Goal: Obtain resource: Obtain resource

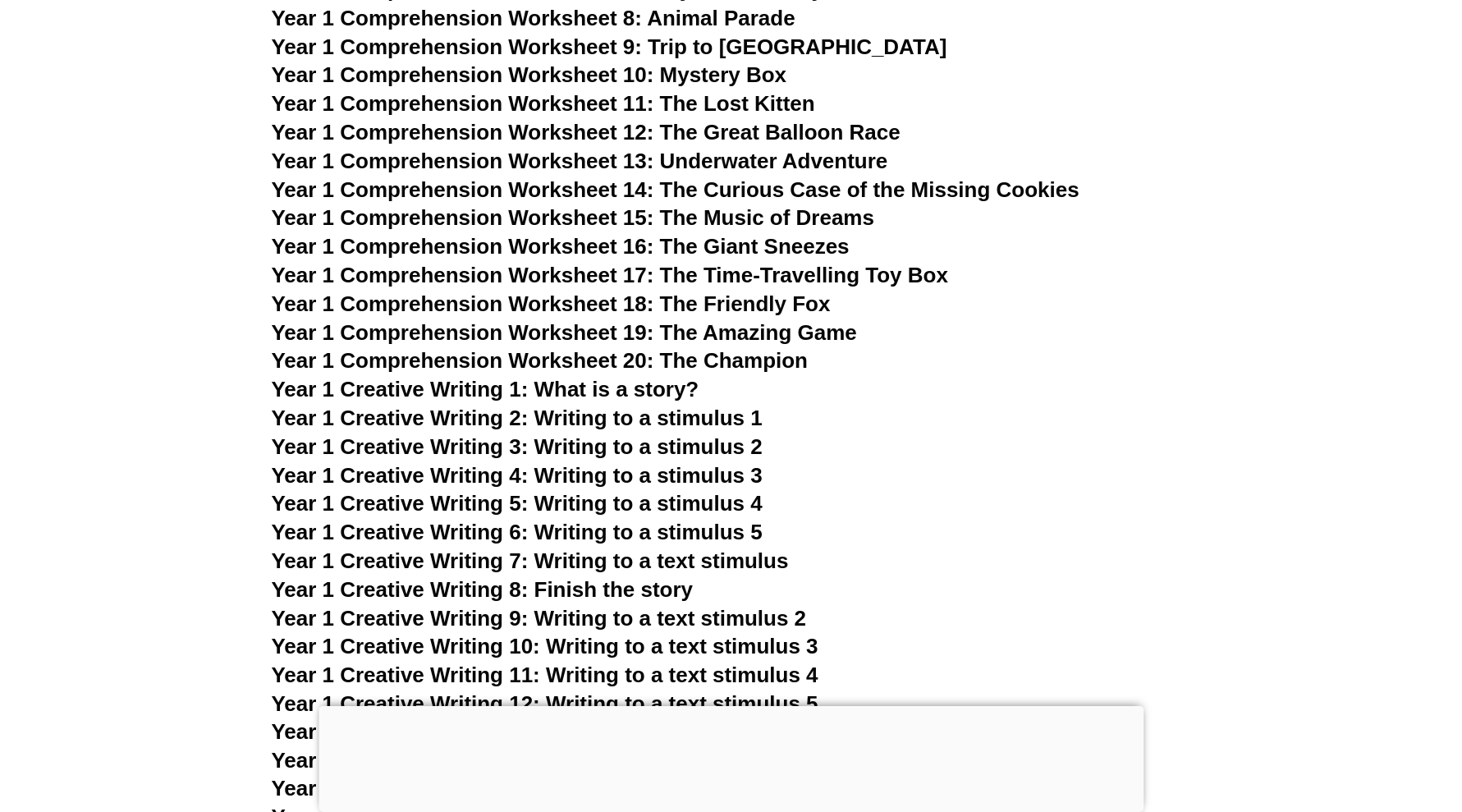
scroll to position [2303, 0]
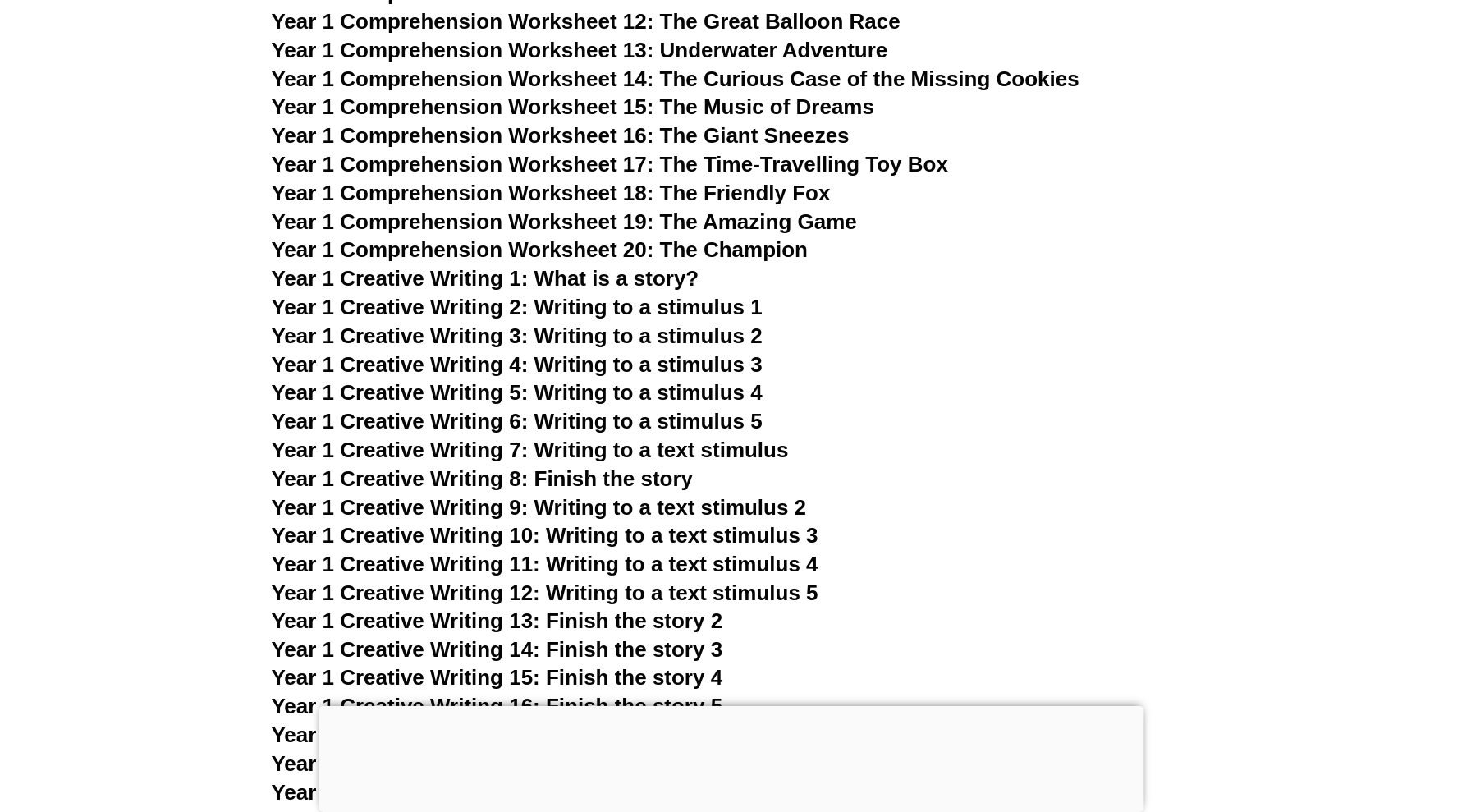
click at [729, 706] on div at bounding box center [731, 706] width 825 height 0
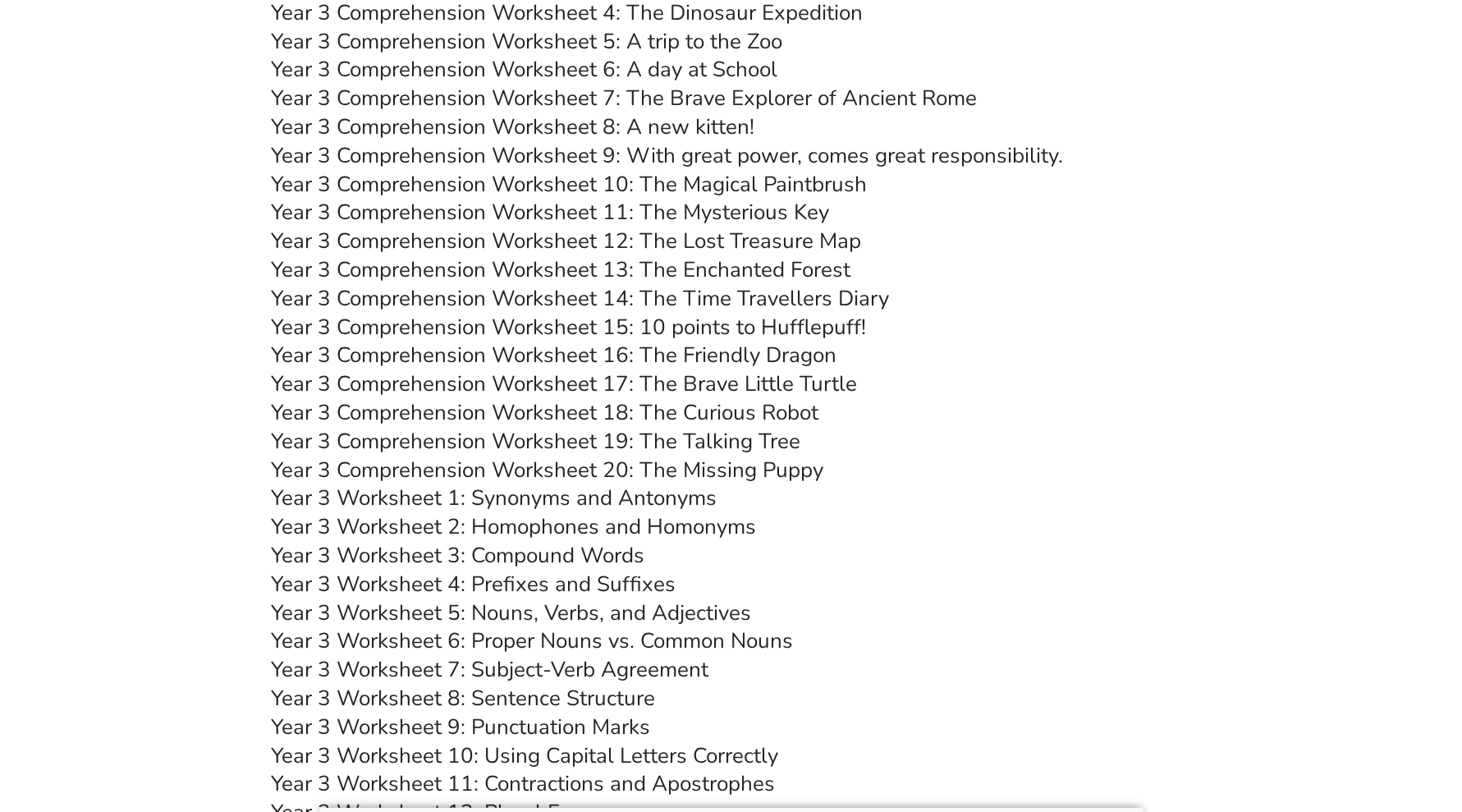
scroll to position [4868, 0]
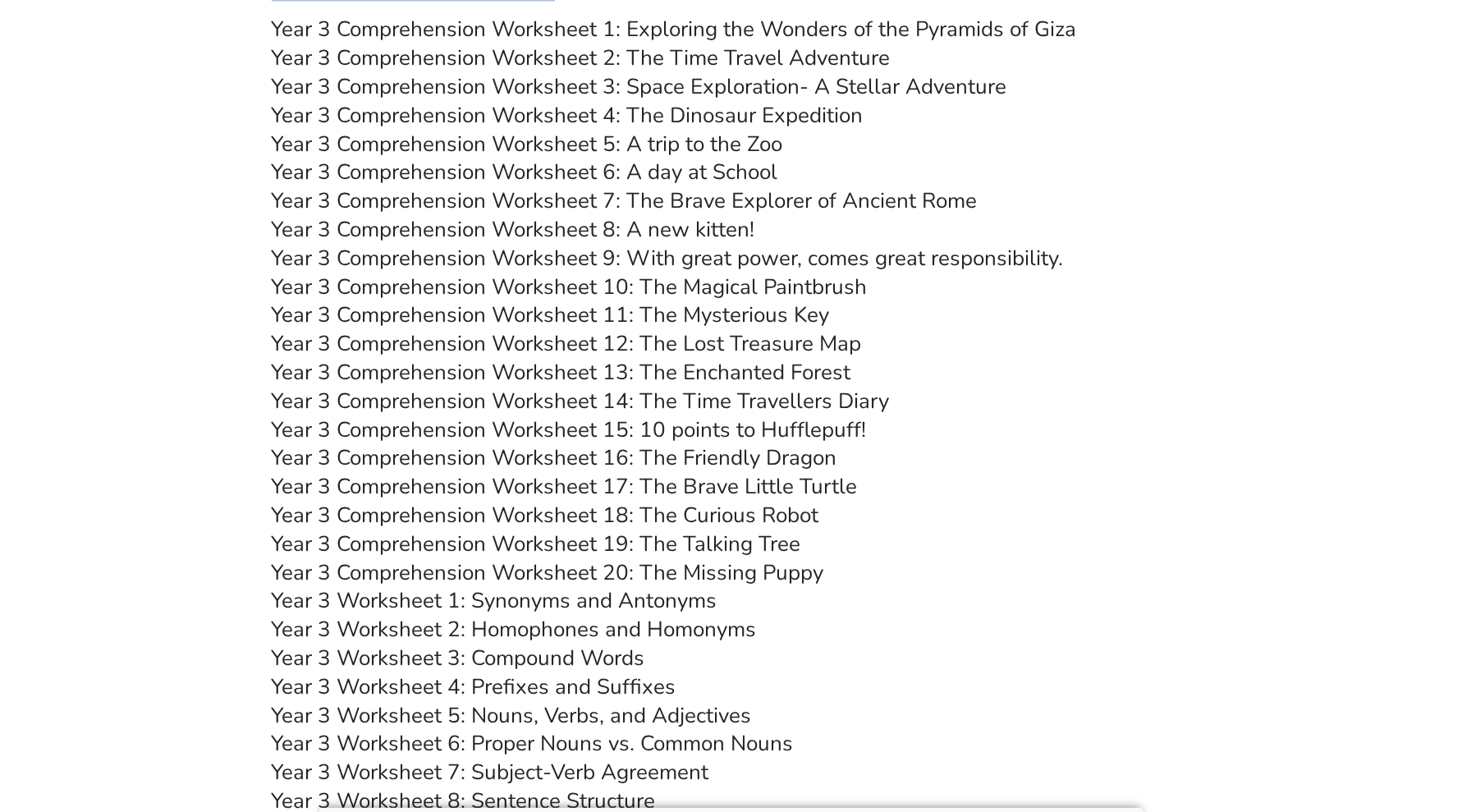
click at [694, 64] on link "Year 3 Comprehension Worksheet 2: The Time Travel Adventure" at bounding box center [581, 57] width 619 height 29
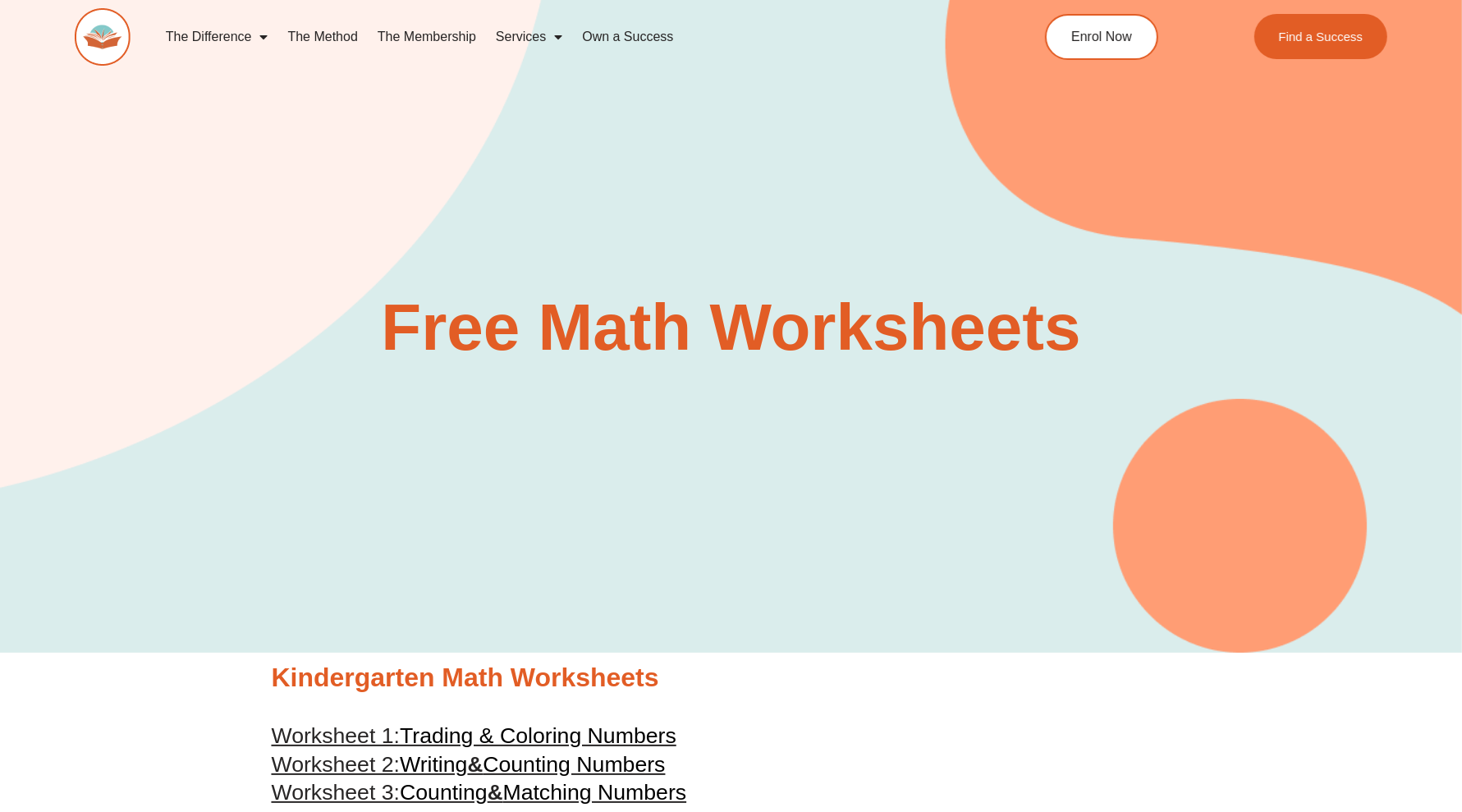
scroll to position [4395, 0]
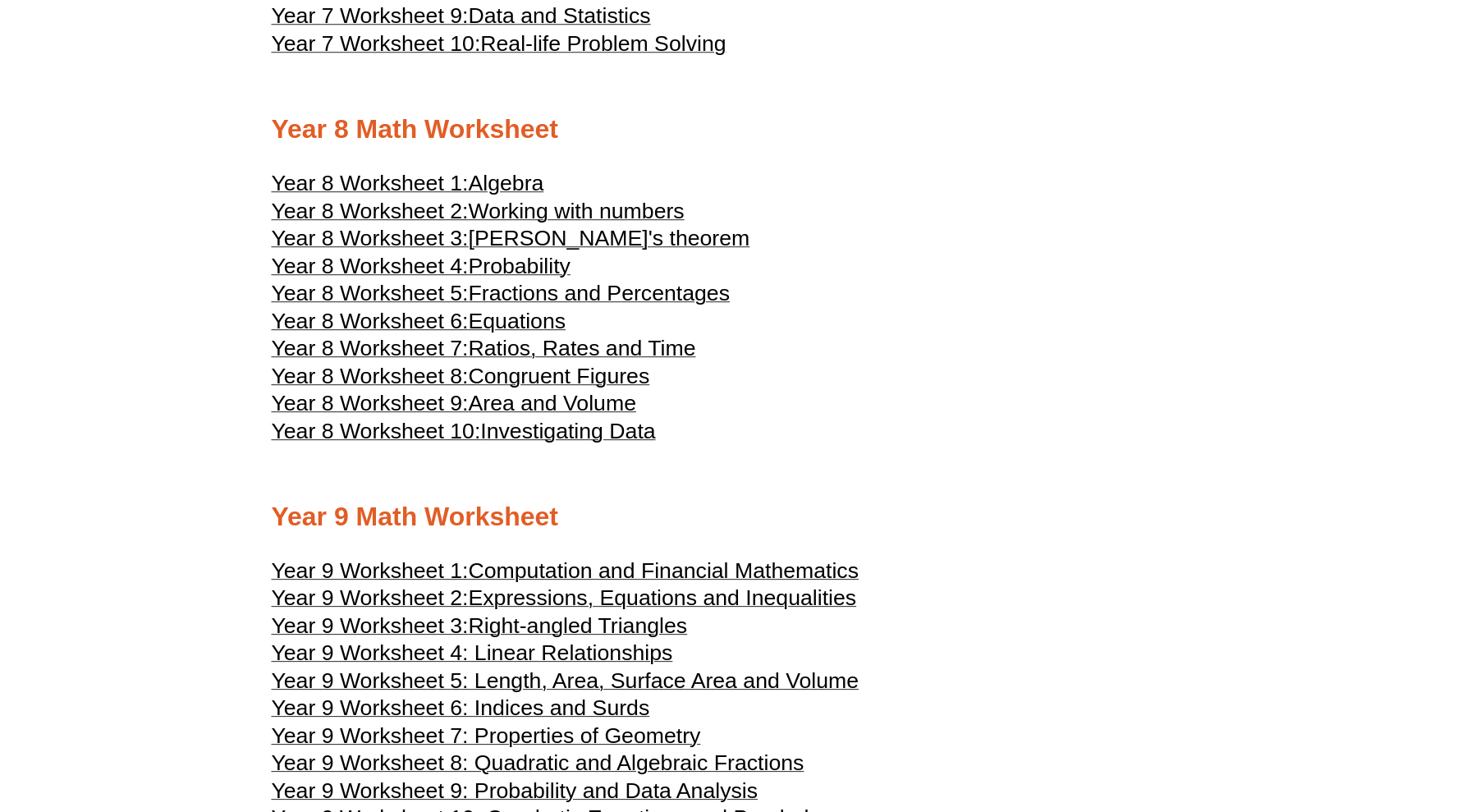
click at [655, 360] on span "Ratios, Rates and Time" at bounding box center [583, 348] width 228 height 25
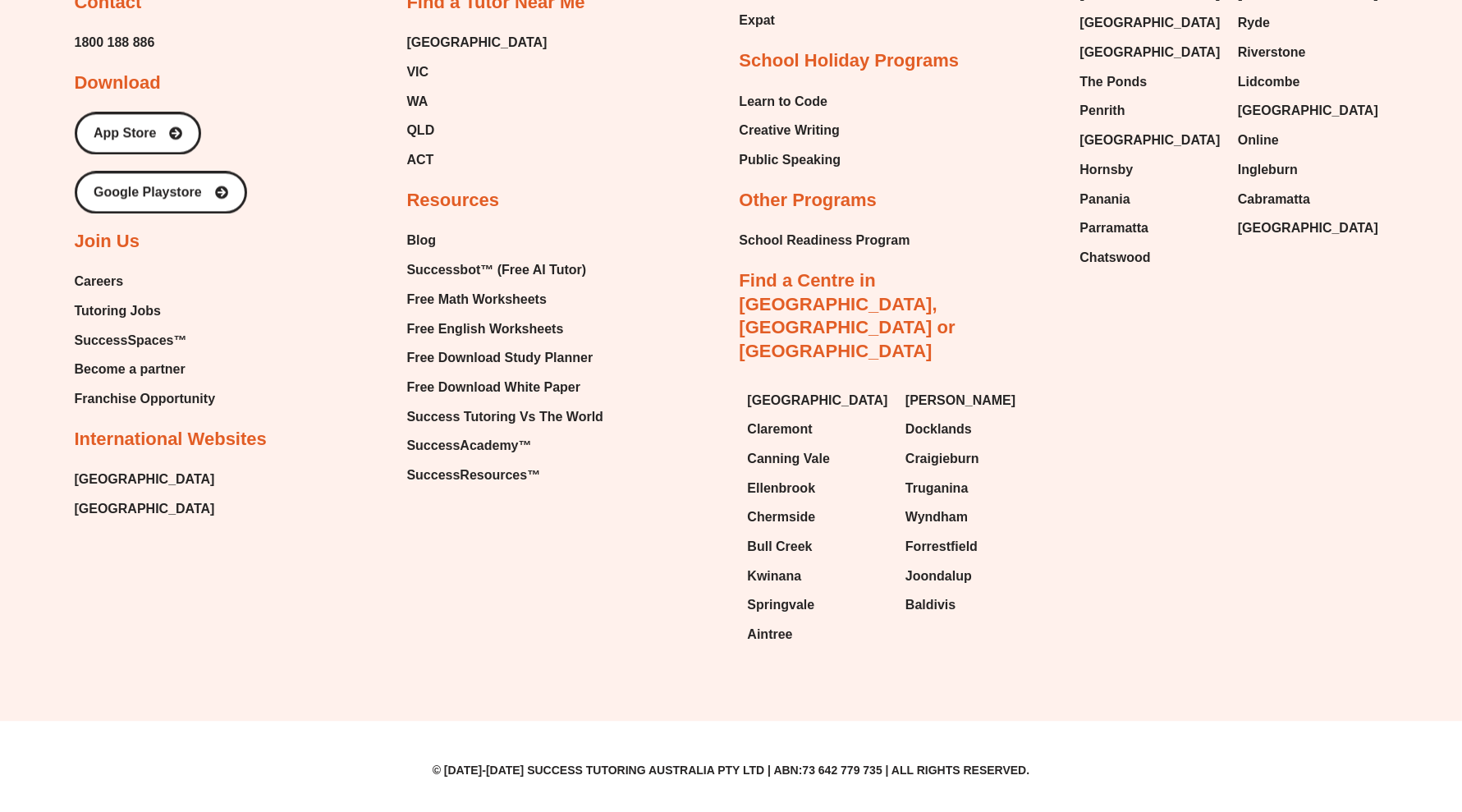
scroll to position [4061, 0]
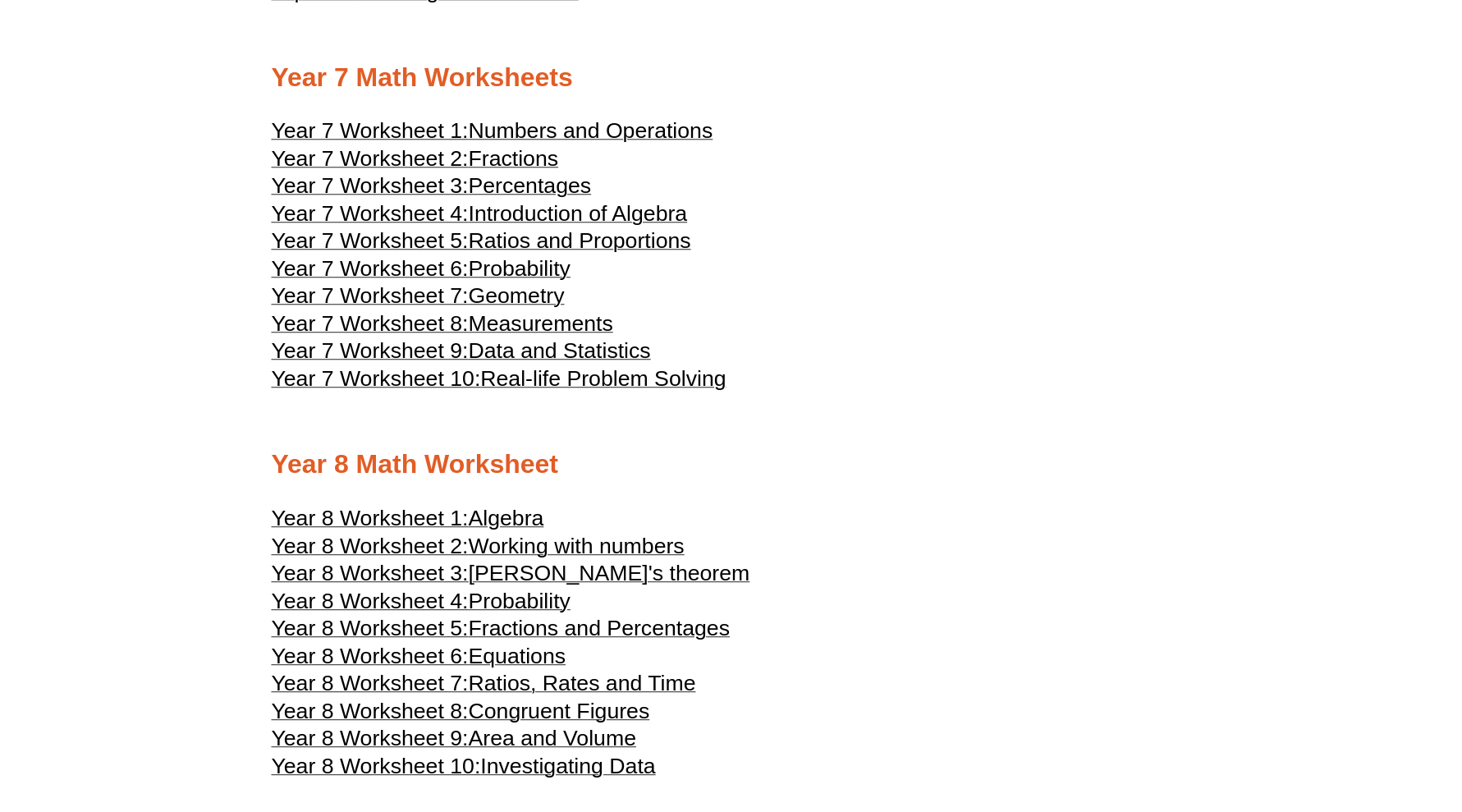
click at [559, 281] on span "Probability" at bounding box center [519, 268] width 102 height 25
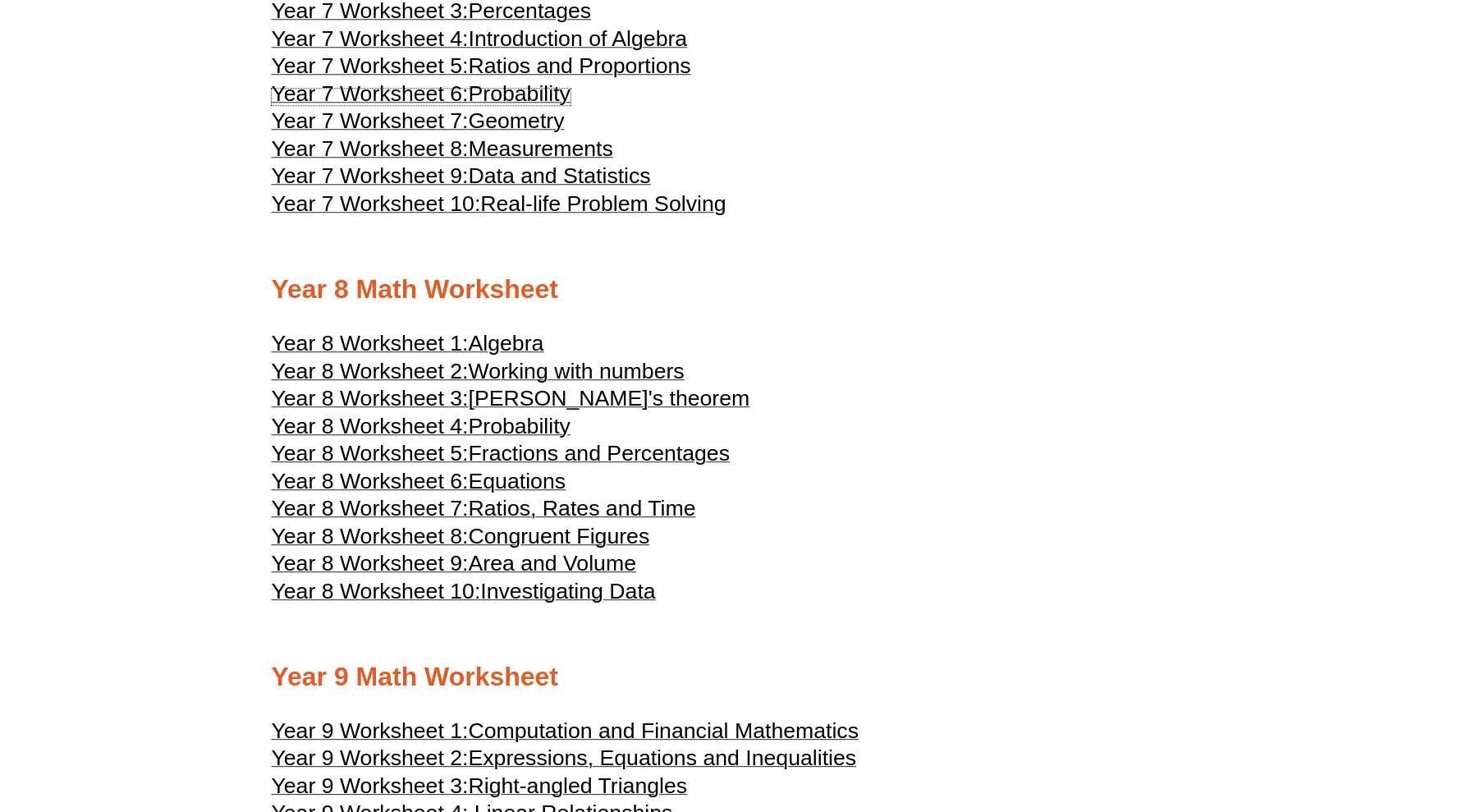
scroll to position [4368, 0]
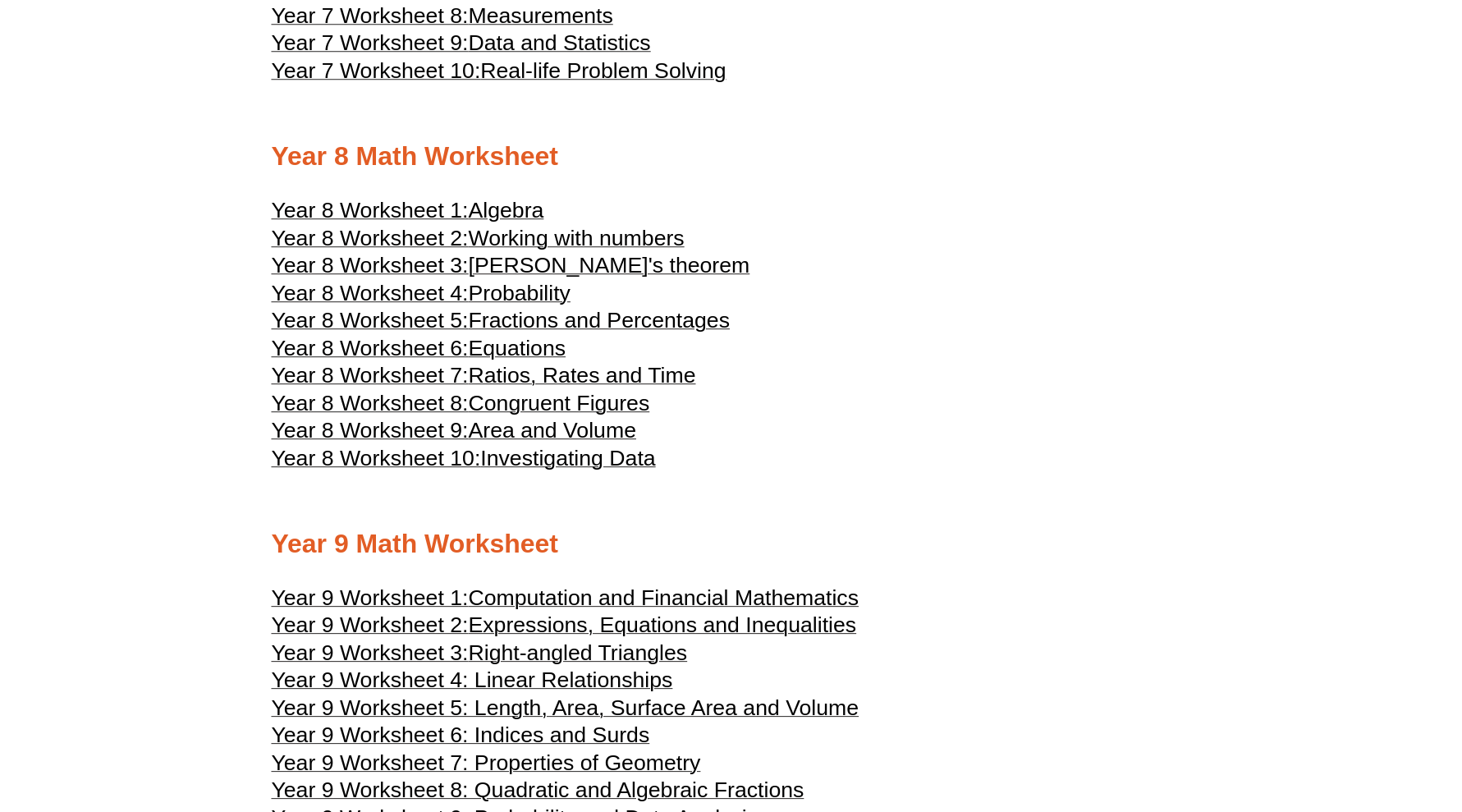
click at [534, 305] on span "Probability" at bounding box center [519, 293] width 102 height 25
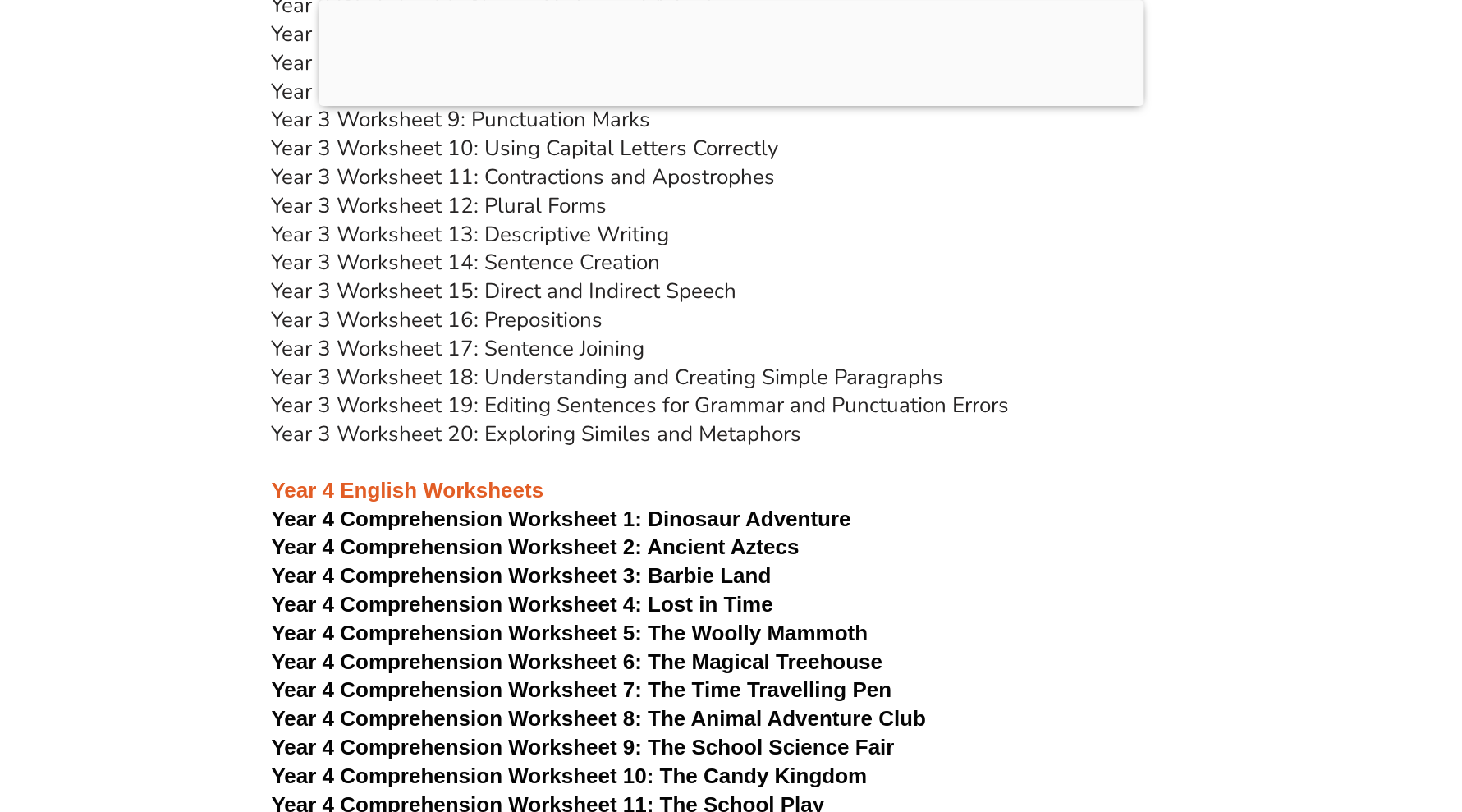
scroll to position [5863, 0]
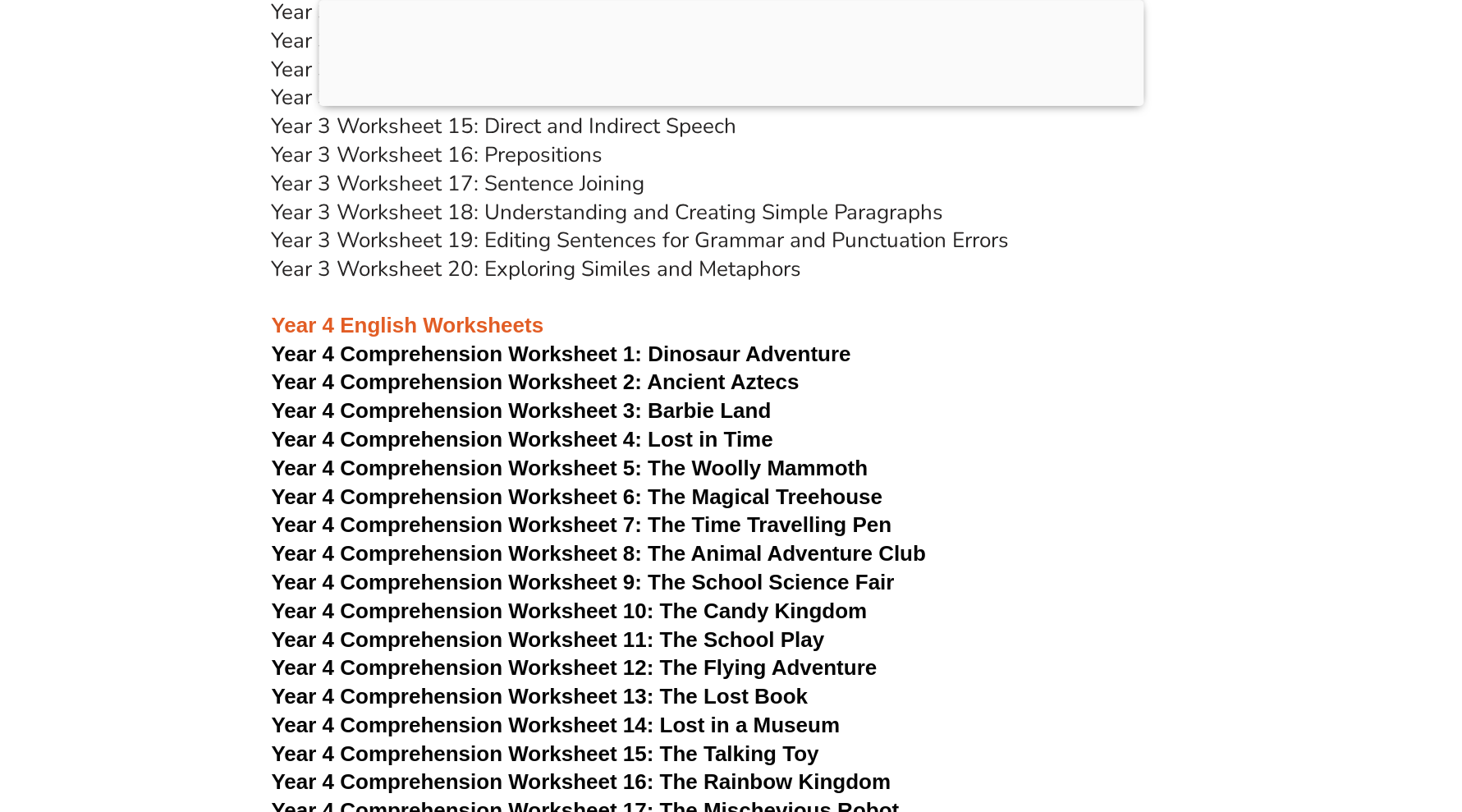
click at [725, 357] on span "Dinosaur Adventure" at bounding box center [750, 354] width 203 height 25
